Goal: Communication & Community: Answer question/provide support

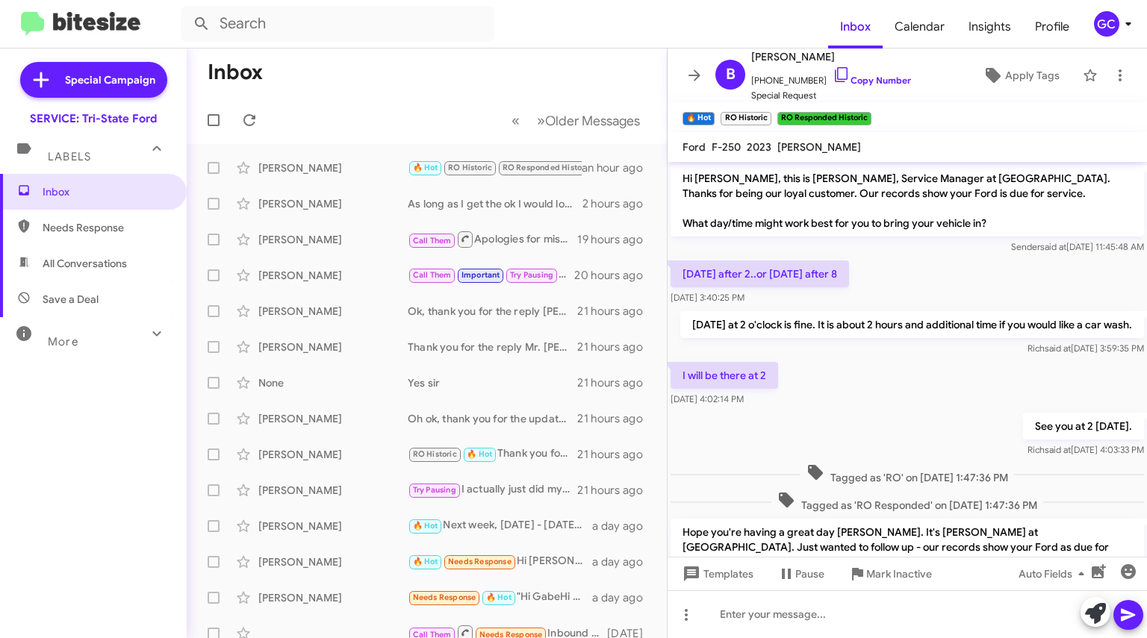
scroll to position [566, 0]
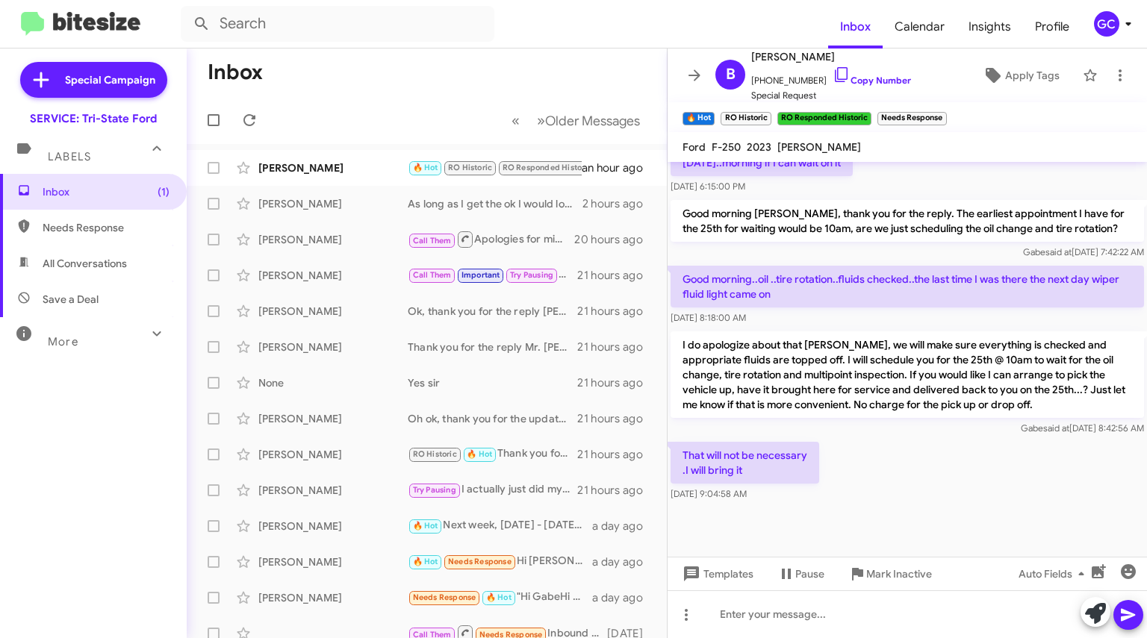
scroll to position [636, 0]
click at [290, 164] on div "[PERSON_NAME]" at bounding box center [332, 168] width 149 height 15
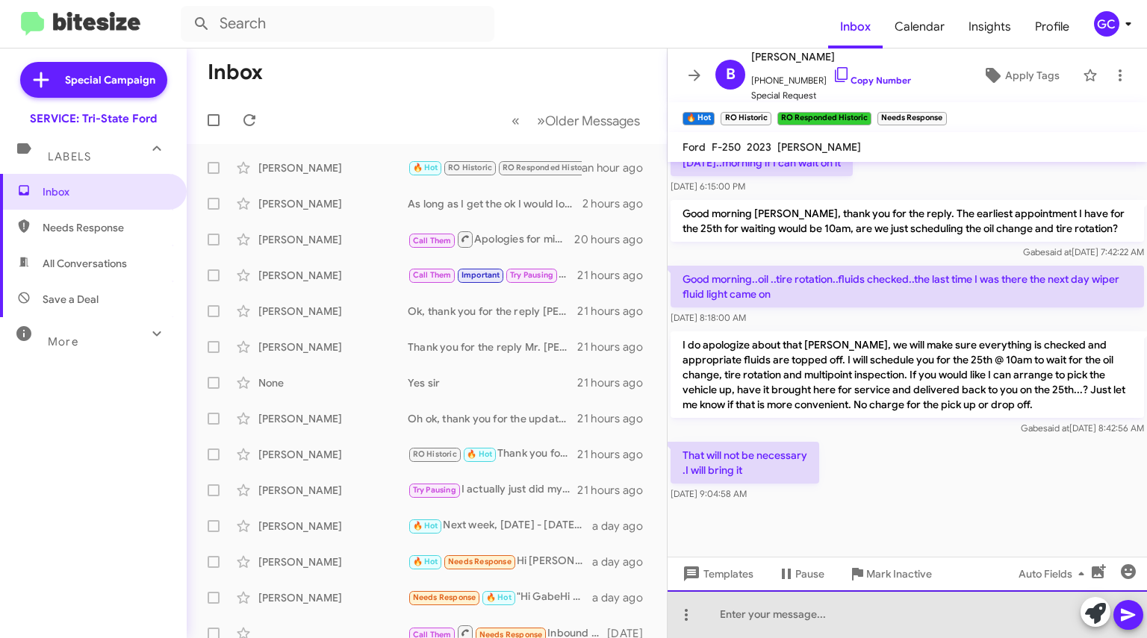
click at [770, 619] on div at bounding box center [907, 615] width 479 height 48
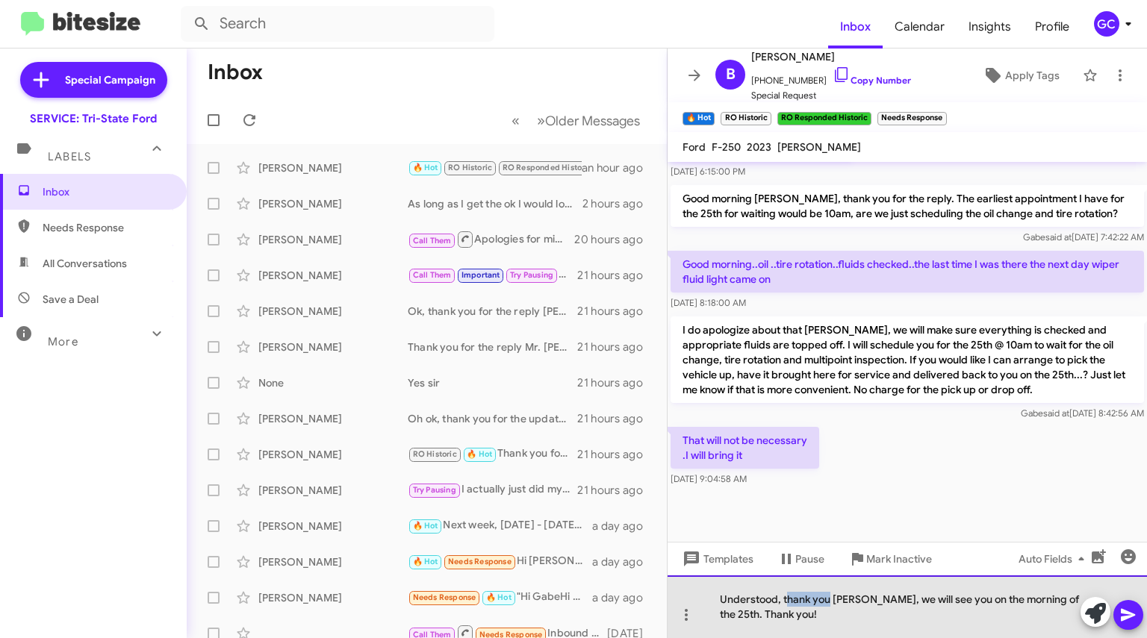
drag, startPoint x: 827, startPoint y: 602, endPoint x: 788, endPoint y: 603, distance: 38.8
click at [788, 603] on div "Understood, thank you Mr. Bruce, we will see you on the morning of the 25th. Th…" at bounding box center [907, 607] width 479 height 63
click at [856, 617] on div "Understood, thank you Mr. Bruce, we will see you on the morning of the 25th. Th…" at bounding box center [907, 607] width 479 height 63
click at [780, 601] on div "Understood, thank you Mr. Bruce, we will see you on the morning of the 25th. Th…" at bounding box center [907, 607] width 479 height 63
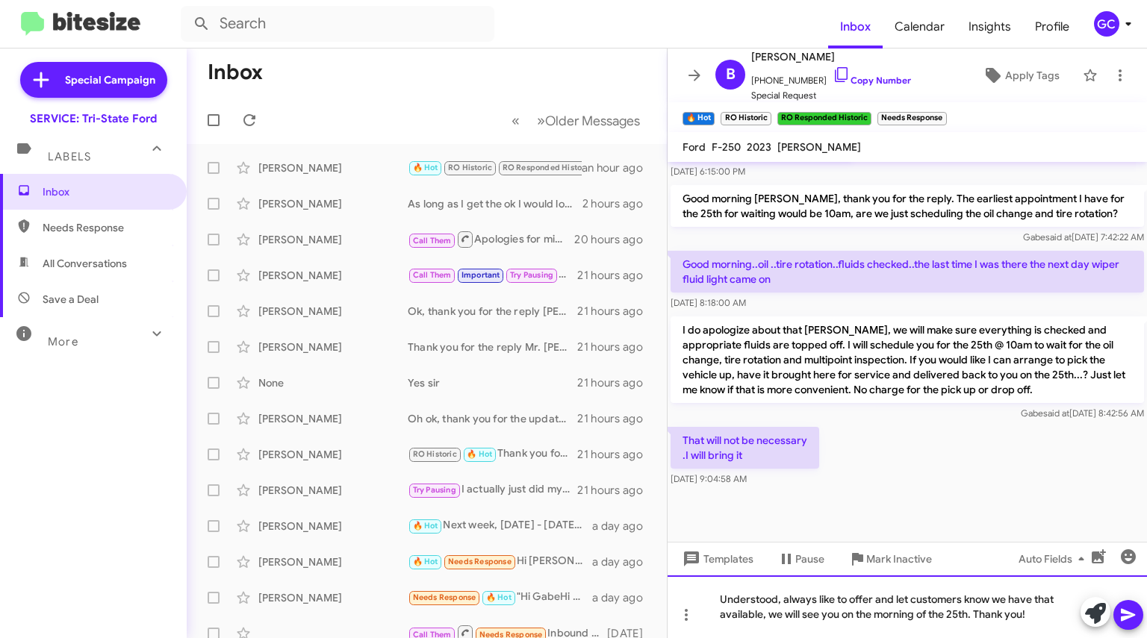
click at [1024, 614] on div "Understood, always like to offer and let customers know we have that available,…" at bounding box center [907, 607] width 479 height 63
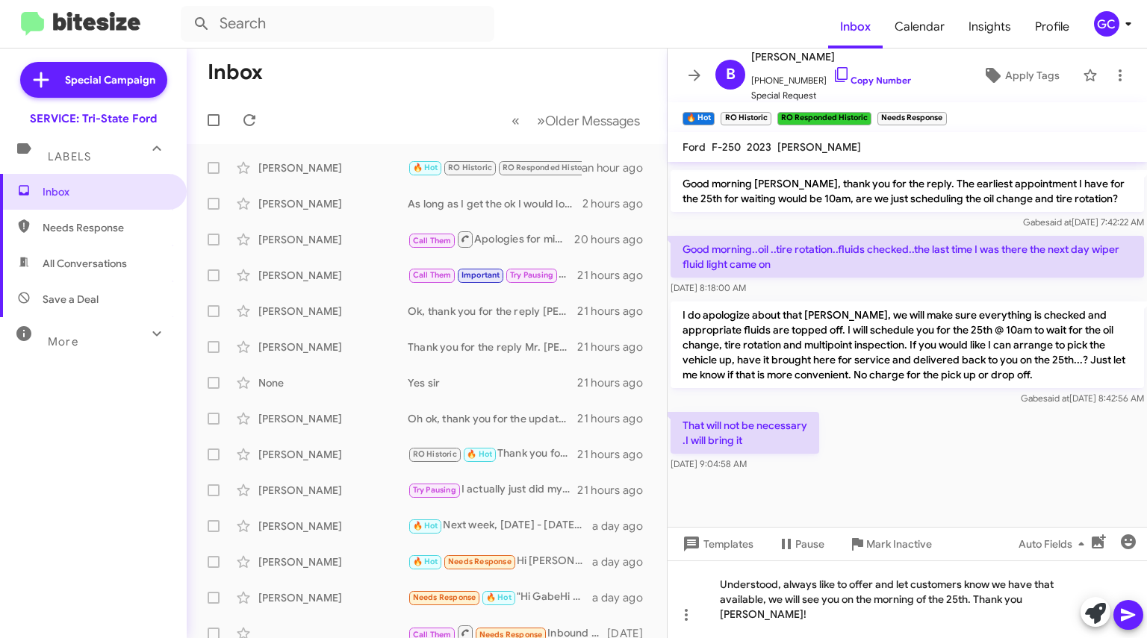
click at [974, 475] on div "That will not be necessary .I will bring it Aug 21, 2025, 9:04:58 AM" at bounding box center [907, 442] width 479 height 66
drag, startPoint x: 1042, startPoint y: 618, endPoint x: 1045, endPoint y: 627, distance: 9.2
click at [1042, 619] on div "Understood, always like to offer and let customers know we have that available,…" at bounding box center [907, 600] width 479 height 78
click at [1123, 611] on icon at bounding box center [1128, 615] width 14 height 13
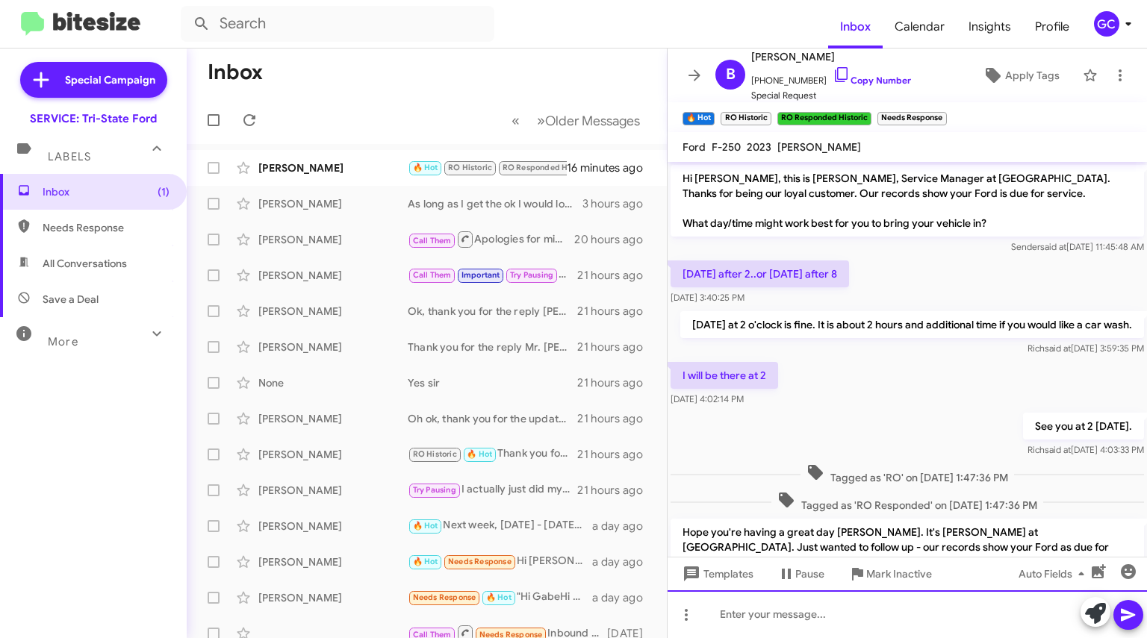
scroll to position [759, 0]
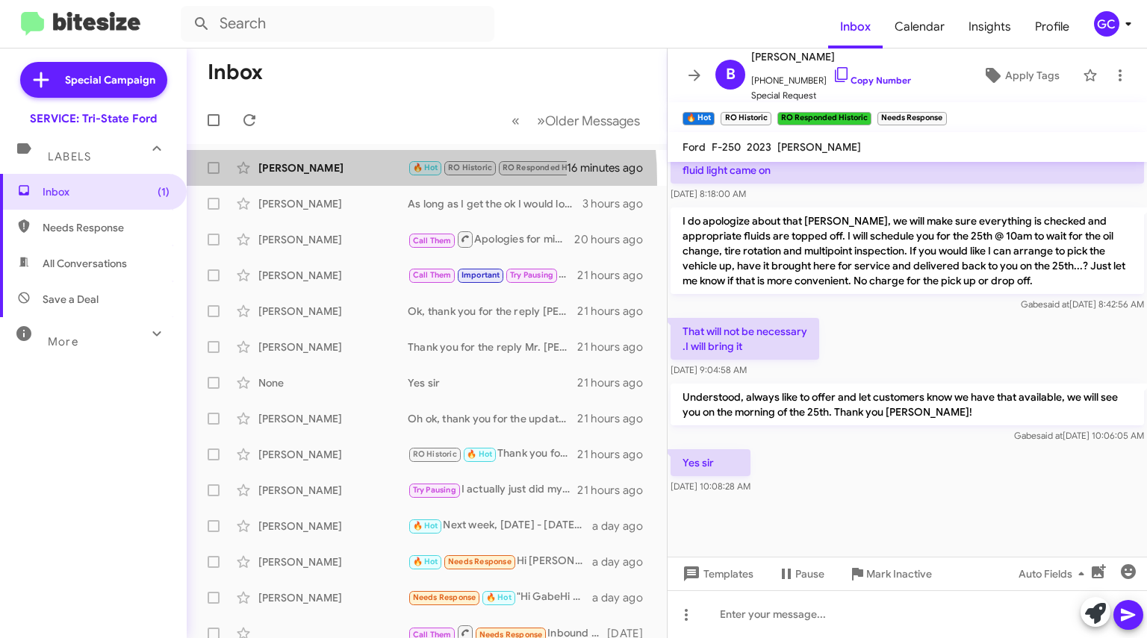
click at [279, 181] on div "Bruce Tharp 🔥 Hot RO Historic RO Responded Historic Needs Response Yes sir 16 m…" at bounding box center [427, 168] width 456 height 30
